Goal: Obtain resource: Download file/media

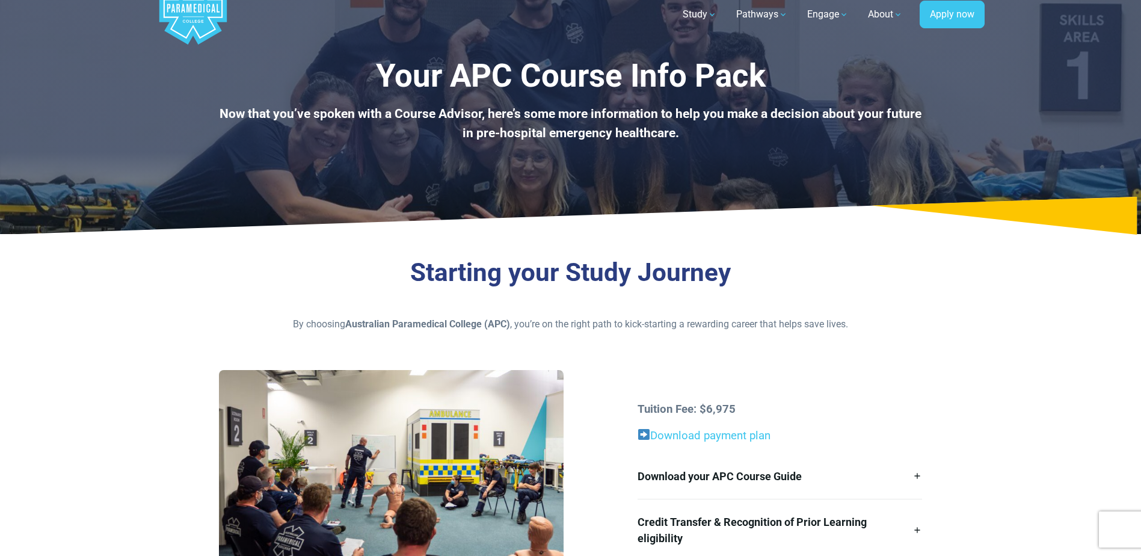
scroll to position [60, 0]
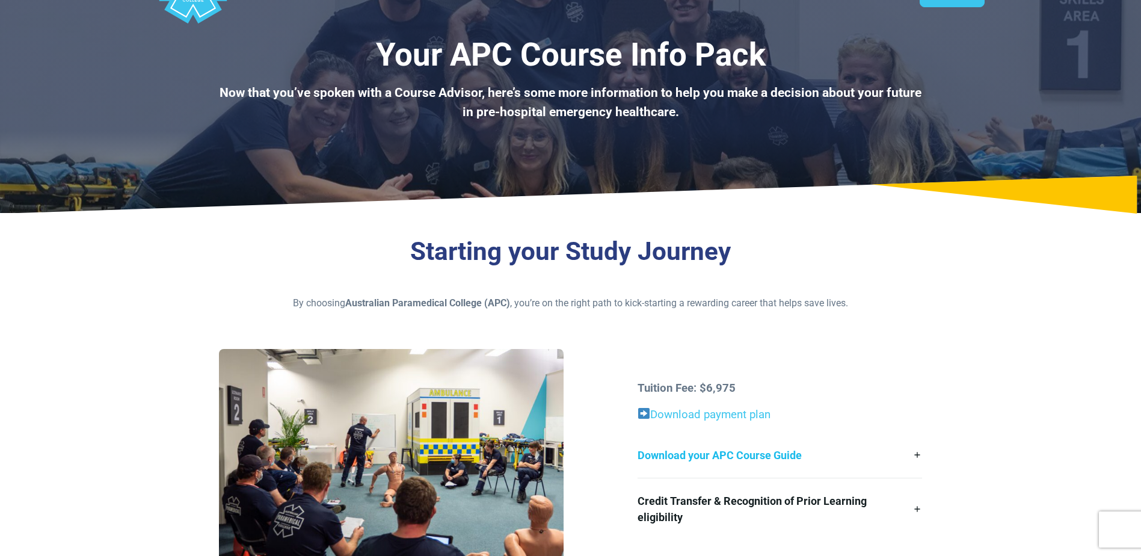
click at [916, 453] on link "Download your APC Course Guide" at bounding box center [780, 454] width 284 height 45
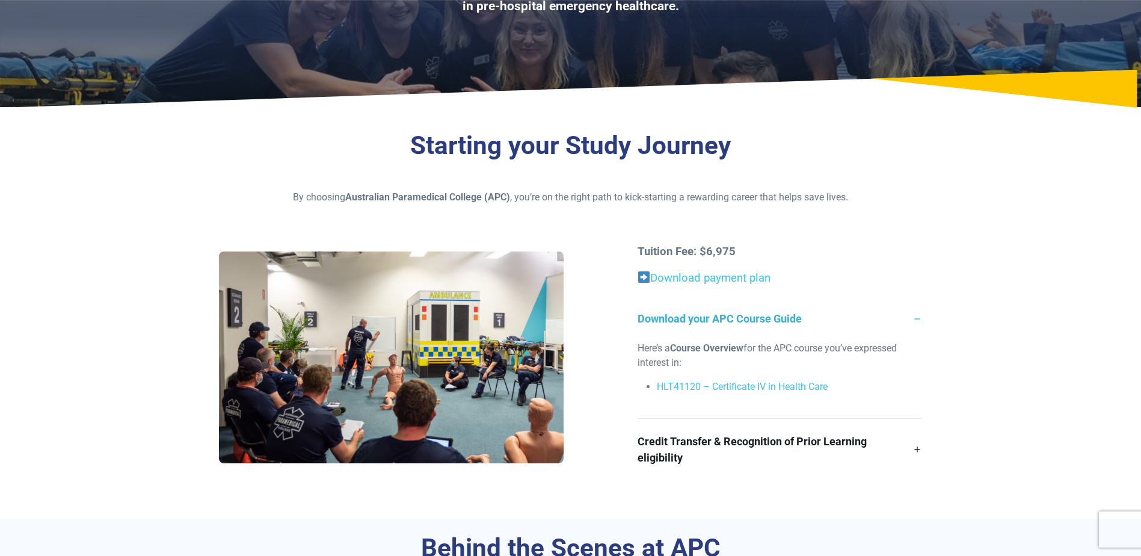
scroll to position [120, 0]
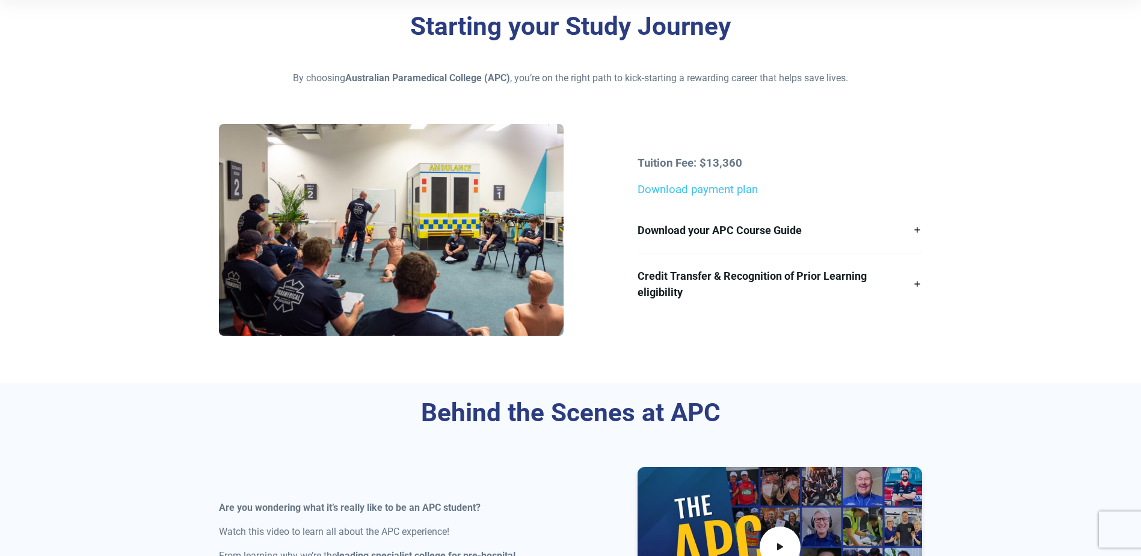
scroll to position [301, 0]
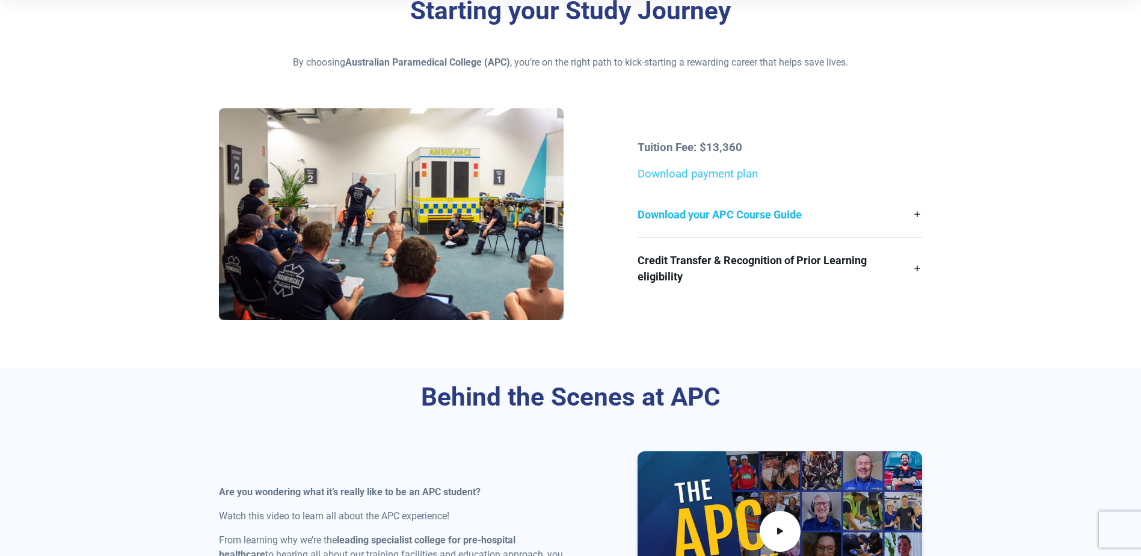
click at [917, 215] on link "Download your APC Course Guide" at bounding box center [780, 214] width 284 height 45
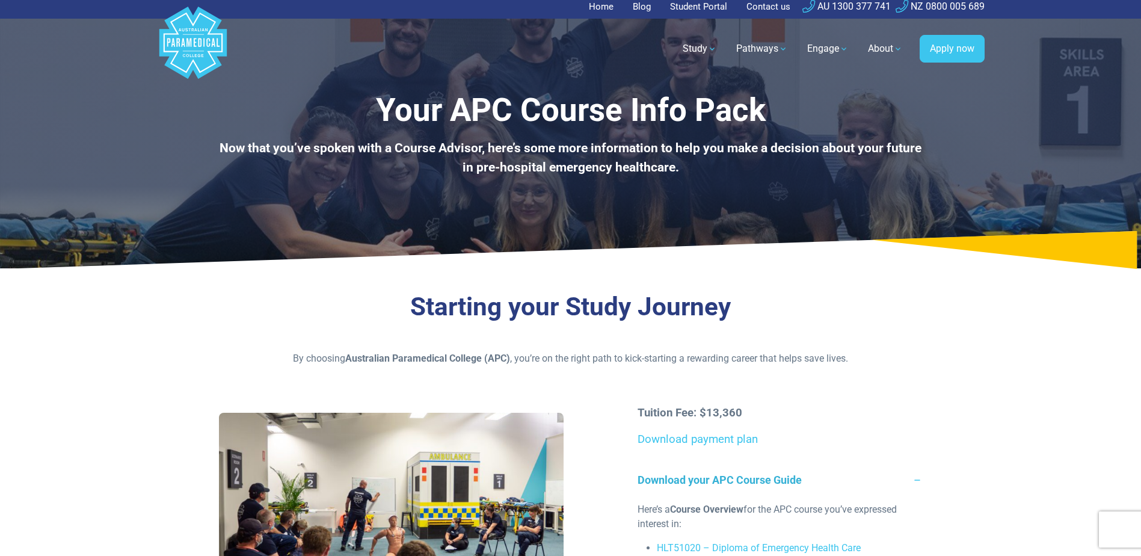
scroll to position [0, 0]
